Goal: Task Accomplishment & Management: Manage account settings

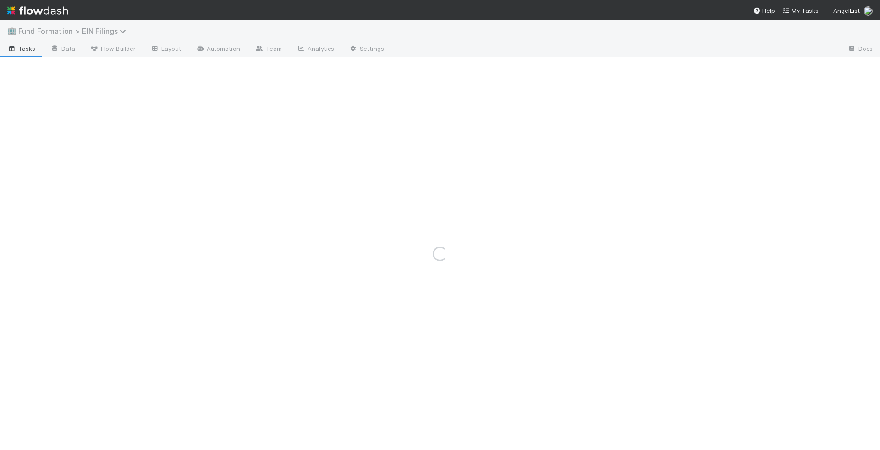
click at [77, 31] on span "Fund Formation > EIN Filings" at bounding box center [74, 31] width 112 height 9
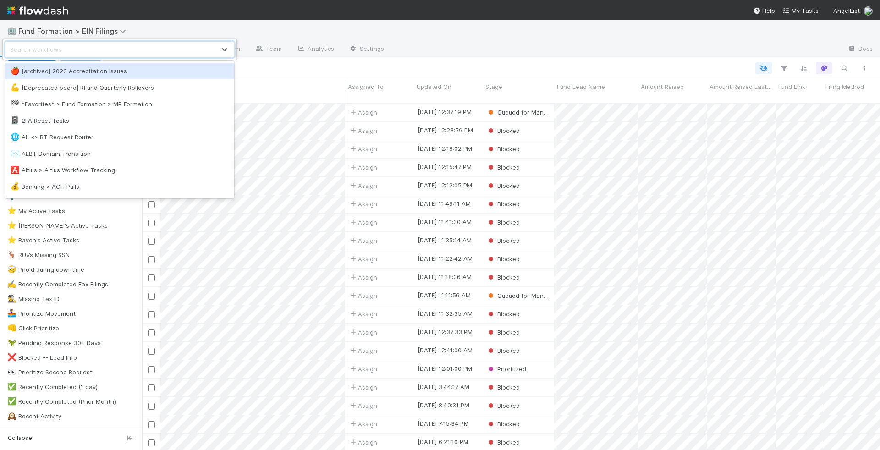
scroll to position [355, 738]
type input "f"
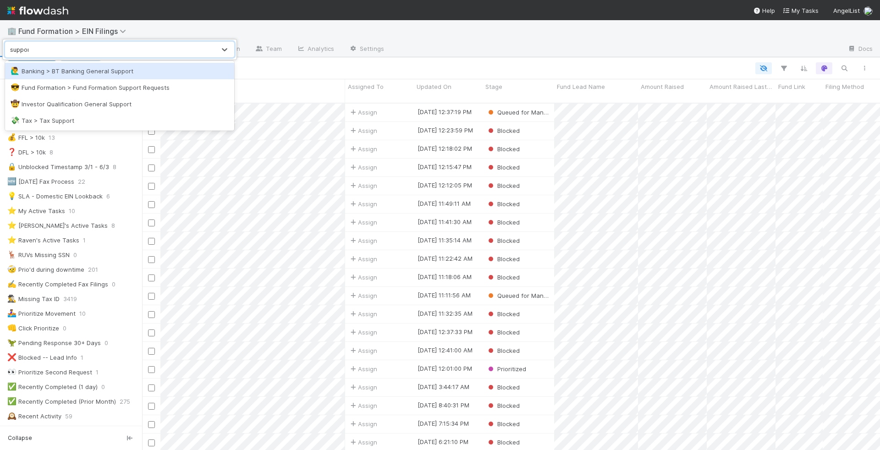
type input "support"
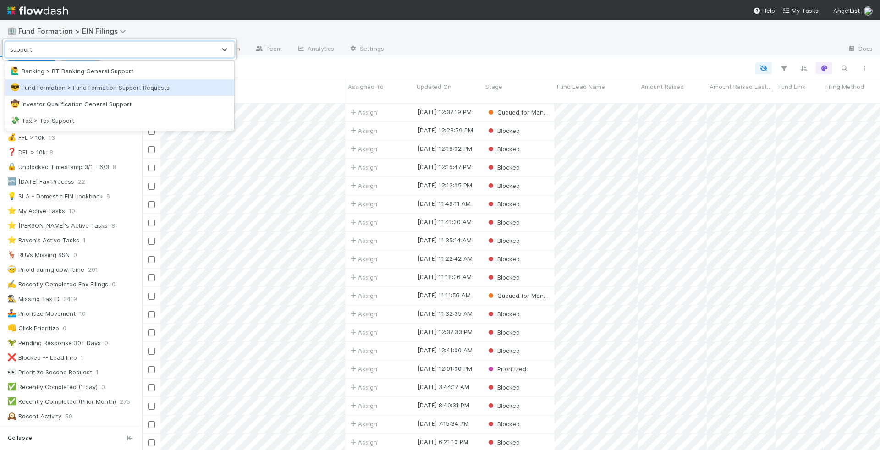
click at [99, 90] on div "😎 Fund Formation > Fund Formation Support Requests" at bounding box center [120, 87] width 218 height 9
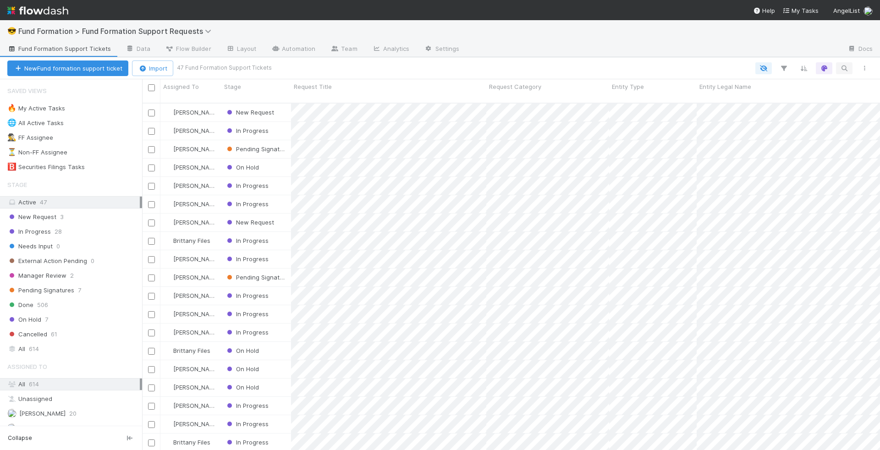
scroll to position [355, 738]
click at [843, 63] on button "button" at bounding box center [844, 68] width 17 height 12
drag, startPoint x: 422, startPoint y: 130, endPoint x: 422, endPoint y: 136, distance: 6.0
click at [422, 136] on div at bounding box center [440, 225] width 880 height 450
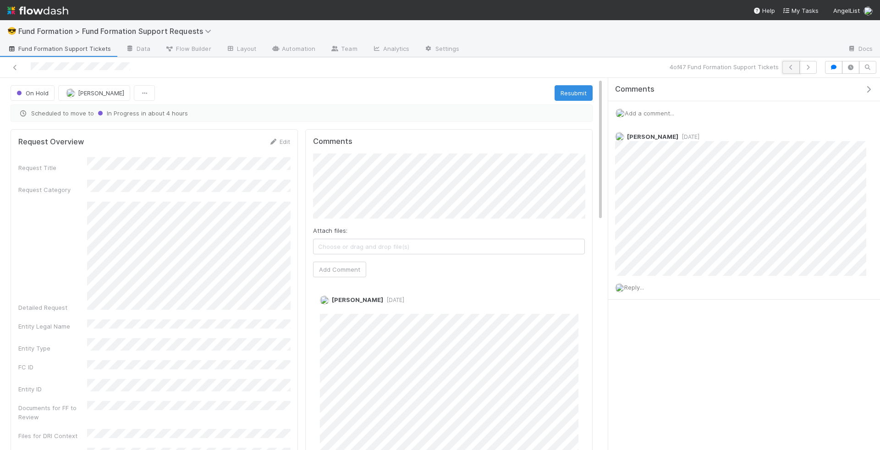
click at [794, 65] on icon "button" at bounding box center [791, 68] width 9 height 6
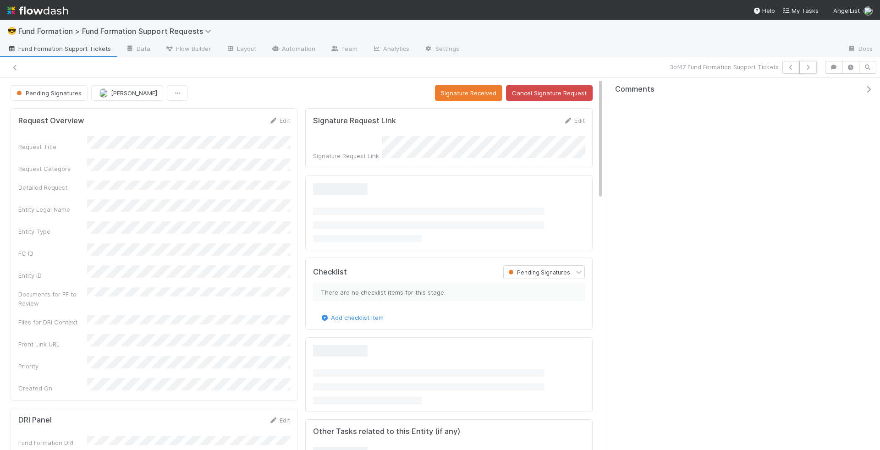
click at [808, 67] on icon "button" at bounding box center [808, 68] width 9 height 6
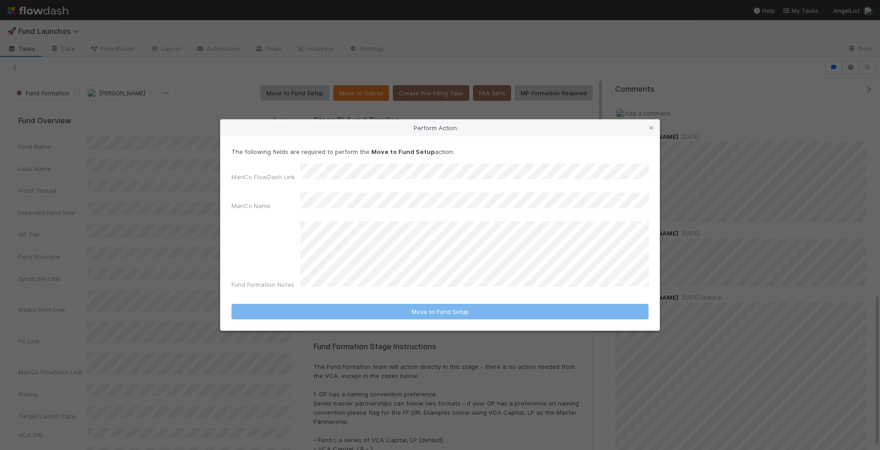
scroll to position [529, 0]
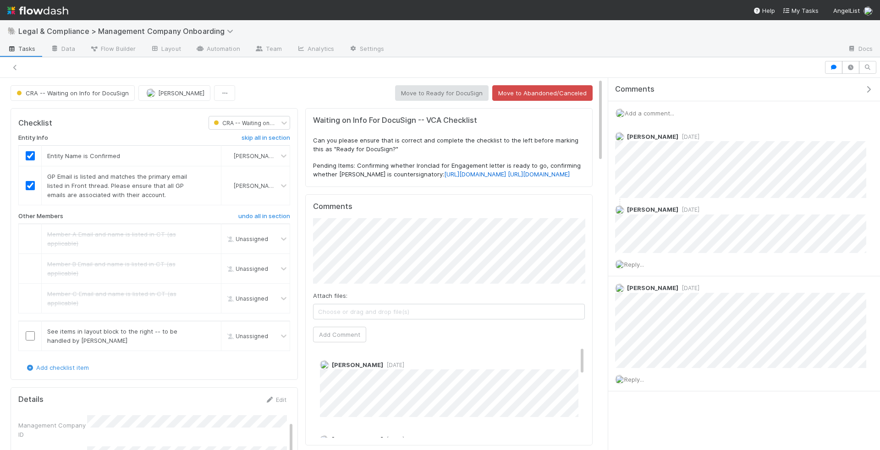
scroll to position [71, 0]
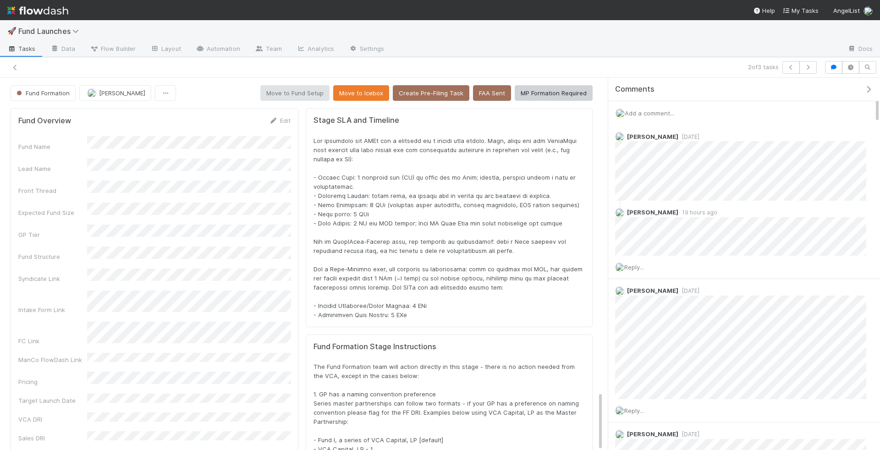
scroll to position [1968, 0]
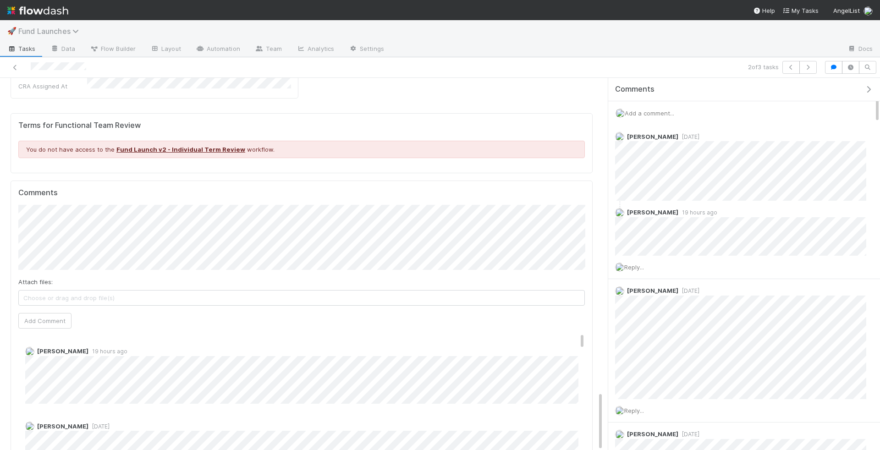
click at [46, 32] on span "Fund Launches" at bounding box center [50, 31] width 65 height 9
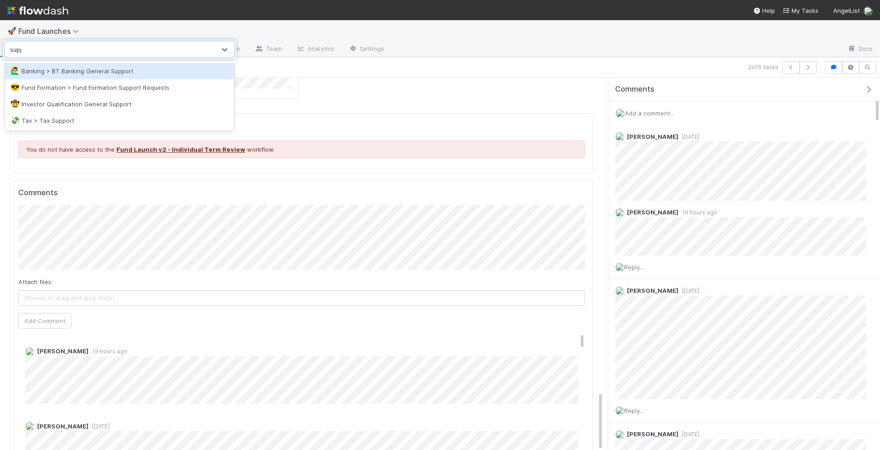
type input "suppo"
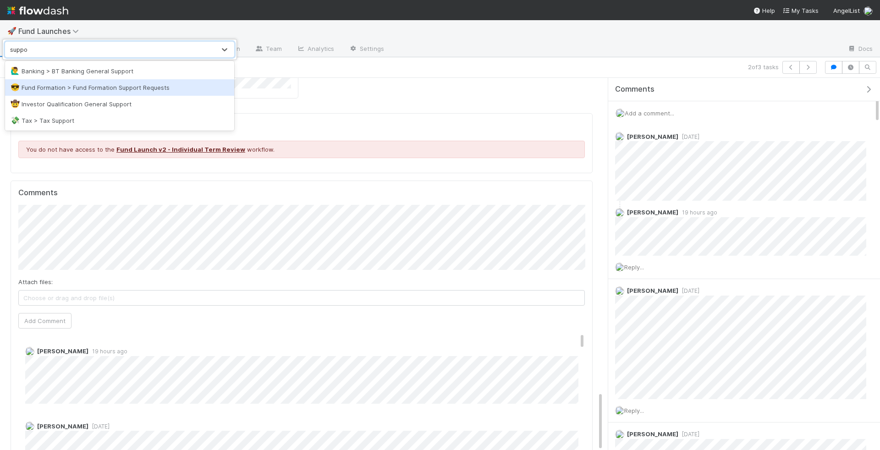
click at [86, 89] on div "😎 Fund Formation > Fund Formation Support Requests" at bounding box center [120, 87] width 218 height 9
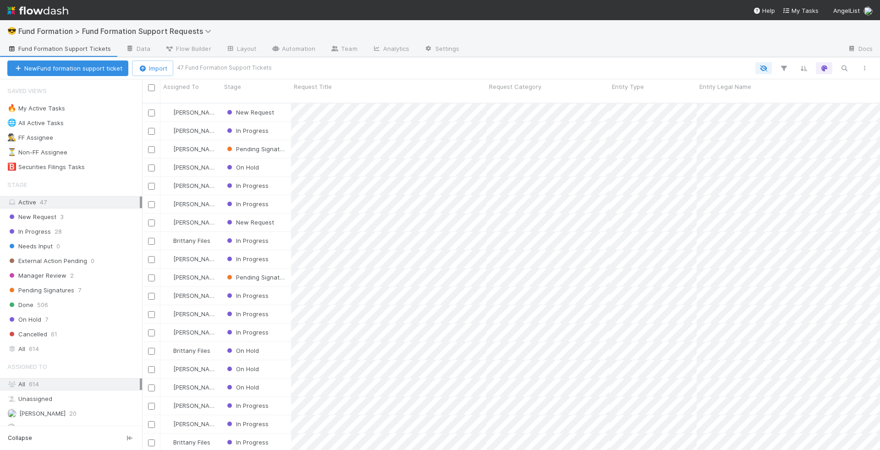
scroll to position [355, 738]
click at [845, 65] on icon "button" at bounding box center [844, 68] width 9 height 8
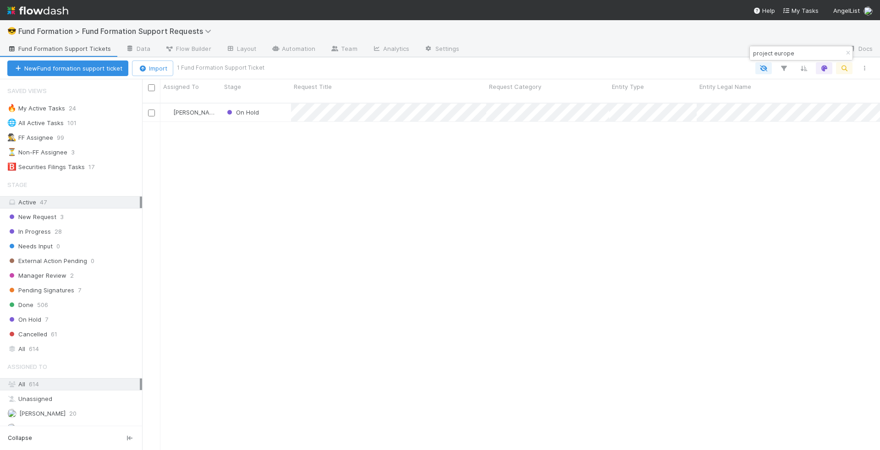
type input "project europe"
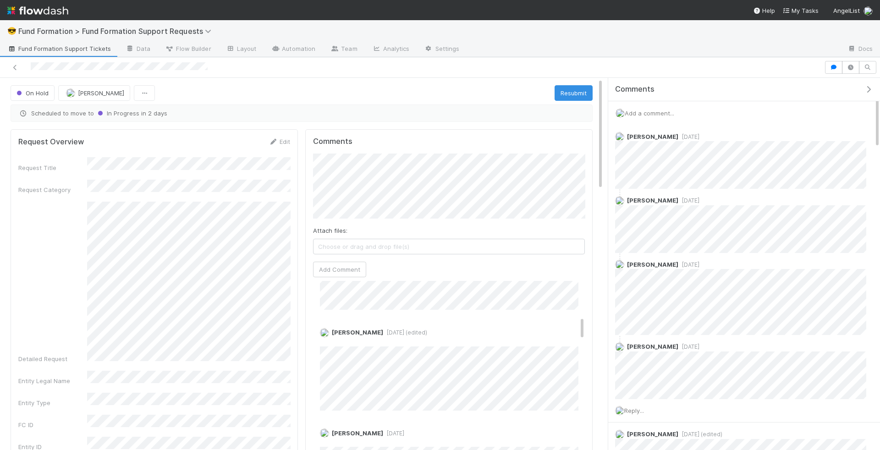
click at [58, 53] on span "Fund Formation Support Tickets" at bounding box center [59, 48] width 104 height 9
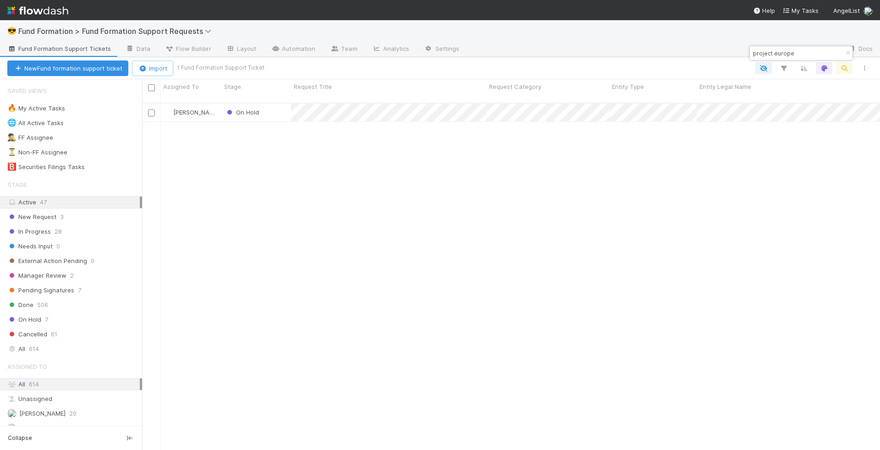
scroll to position [355, 738]
click at [43, 108] on div "🔥 My Active Tasks" at bounding box center [36, 108] width 58 height 11
click at [96, 304] on div "Done 506" at bounding box center [74, 304] width 135 height 11
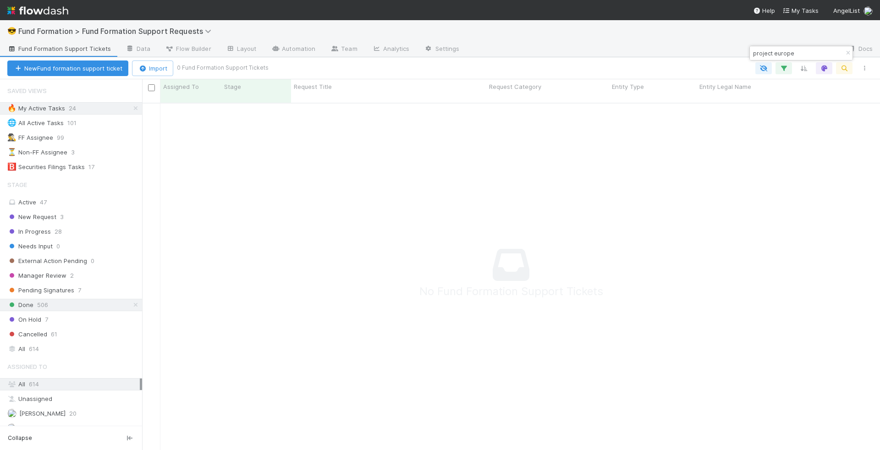
scroll to position [355, 738]
click at [137, 103] on link at bounding box center [135, 108] width 9 height 11
click at [845, 53] on icon "button" at bounding box center [848, 53] width 9 height 6
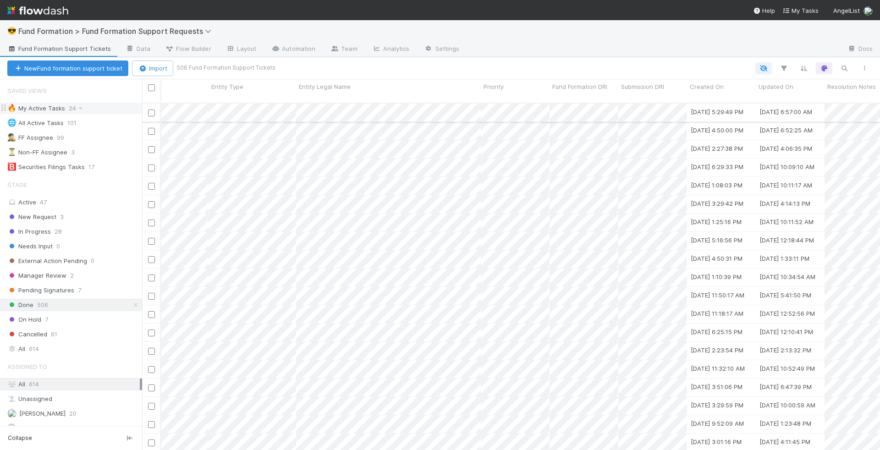
scroll to position [0, 401]
click at [774, 88] on span "Updated On" at bounding box center [776, 86] width 35 height 9
click at [784, 113] on div "Sort Newest → Oldest" at bounding box center [811, 118] width 105 height 14
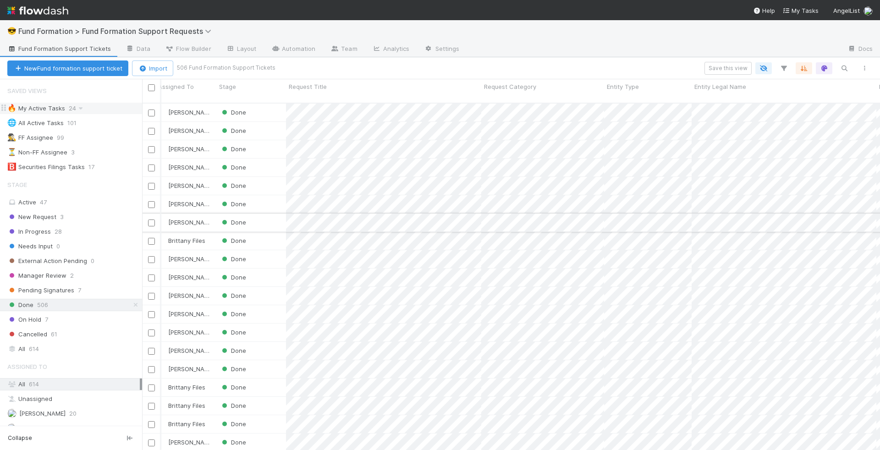
scroll to position [0, 0]
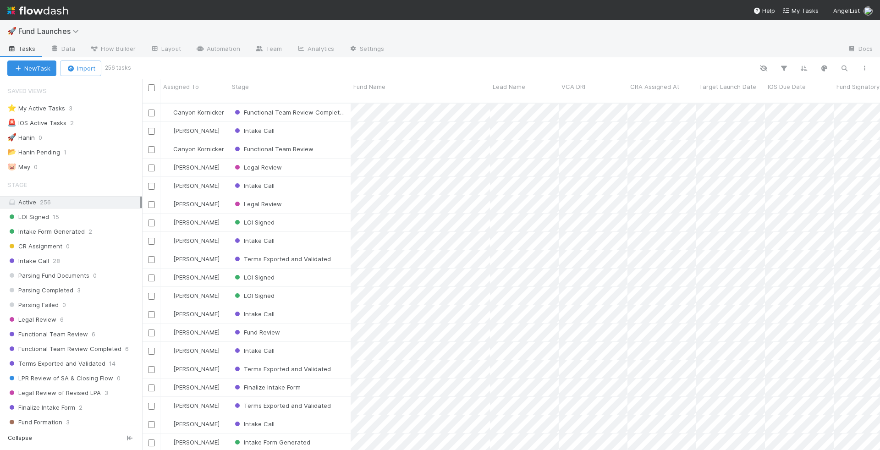
scroll to position [0, 0]
